Goal: Information Seeking & Learning: Find specific fact

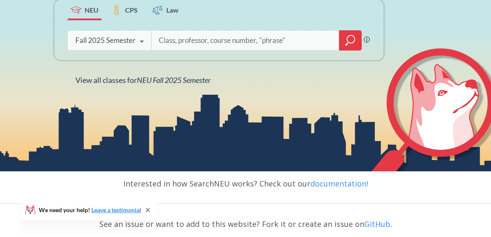
scroll to position [186, 0]
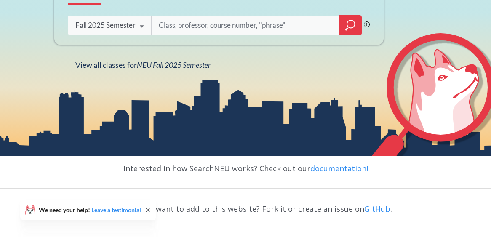
click at [254, 20] on input "search" at bounding box center [245, 25] width 175 height 18
type input "U"
type input "[PERSON_NAME]"
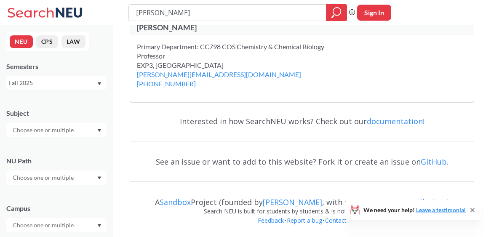
scroll to position [20, 0]
click at [101, 85] on icon "Dropdown arrow" at bounding box center [99, 83] width 4 height 3
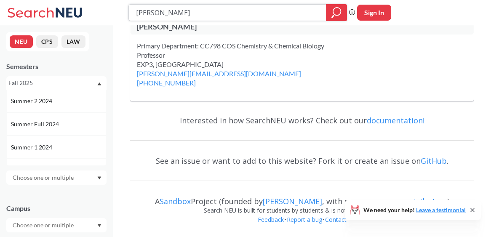
scroll to position [0, 0]
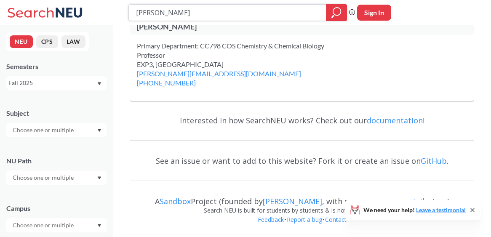
drag, startPoint x: 197, startPoint y: 13, endPoint x: 39, endPoint y: 5, distance: 158.4
click at [39, 5] on div "[PERSON_NAME] Phrase search guarantees the exact search appears in the results.…" at bounding box center [245, 12] width 491 height 25
type input "[PERSON_NAME]"
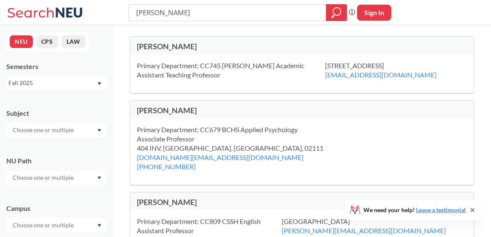
click at [162, 47] on div "[PERSON_NAME]" at bounding box center [219, 46] width 165 height 9
click at [174, 73] on div "Primary Department: CC745 [PERSON_NAME] Academic Assistant Teaching Professor" at bounding box center [231, 70] width 188 height 19
click at [184, 82] on div "Primary Department: CC745 [PERSON_NAME] Academic Assistant Teaching Professor […" at bounding box center [301, 73] width 343 height 39
click at [148, 37] on div "[PERSON_NAME]" at bounding box center [301, 46] width 343 height 18
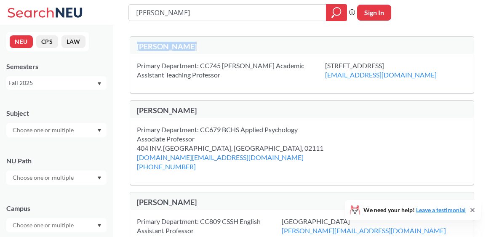
click at [148, 37] on div "[PERSON_NAME]" at bounding box center [301, 46] width 343 height 18
click at [164, 57] on div "Primary Department: CC745 [PERSON_NAME] Academic Assistant Teaching Professor […" at bounding box center [301, 73] width 343 height 39
click at [336, 11] on icon "magnifying glass" at bounding box center [336, 13] width 10 height 12
click at [98, 126] on div at bounding box center [56, 130] width 100 height 14
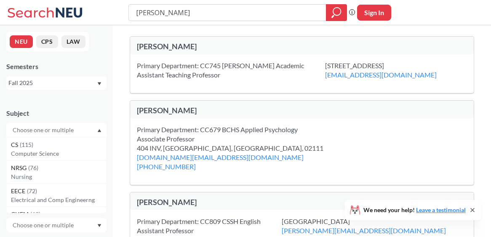
click at [98, 126] on div at bounding box center [56, 130] width 100 height 14
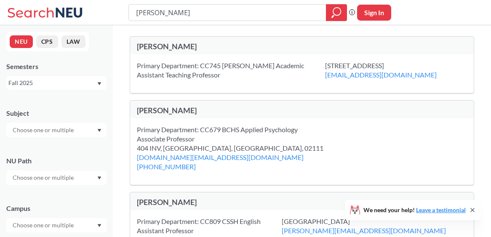
click at [367, 11] on button "Sign In" at bounding box center [374, 13] width 34 height 16
select select "US"
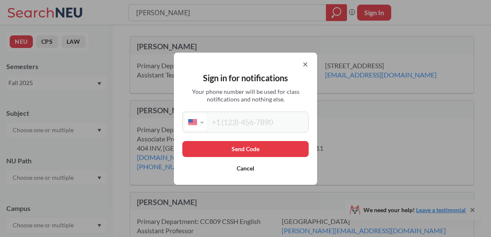
click at [308, 63] on icon at bounding box center [305, 64] width 7 height 7
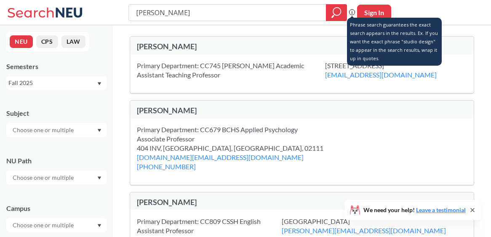
click at [351, 13] on icon at bounding box center [352, 12] width 6 height 6
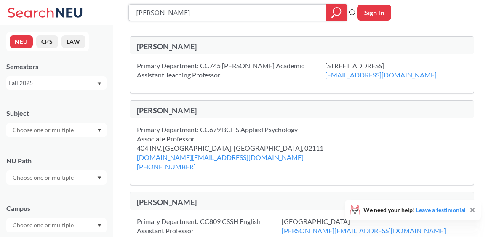
click at [257, 19] on input "[PERSON_NAME]" at bounding box center [227, 12] width 185 height 14
click at [247, 17] on input "[PERSON_NAME]" at bounding box center [227, 12] width 185 height 14
drag, startPoint x: 247, startPoint y: 17, endPoint x: 94, endPoint y: 17, distance: 153.2
click at [94, 17] on div "[PERSON_NAME] Phrase search guarantees the exact search appears in the results.…" at bounding box center [245, 12] width 491 height 25
